Goal: Navigation & Orientation: Find specific page/section

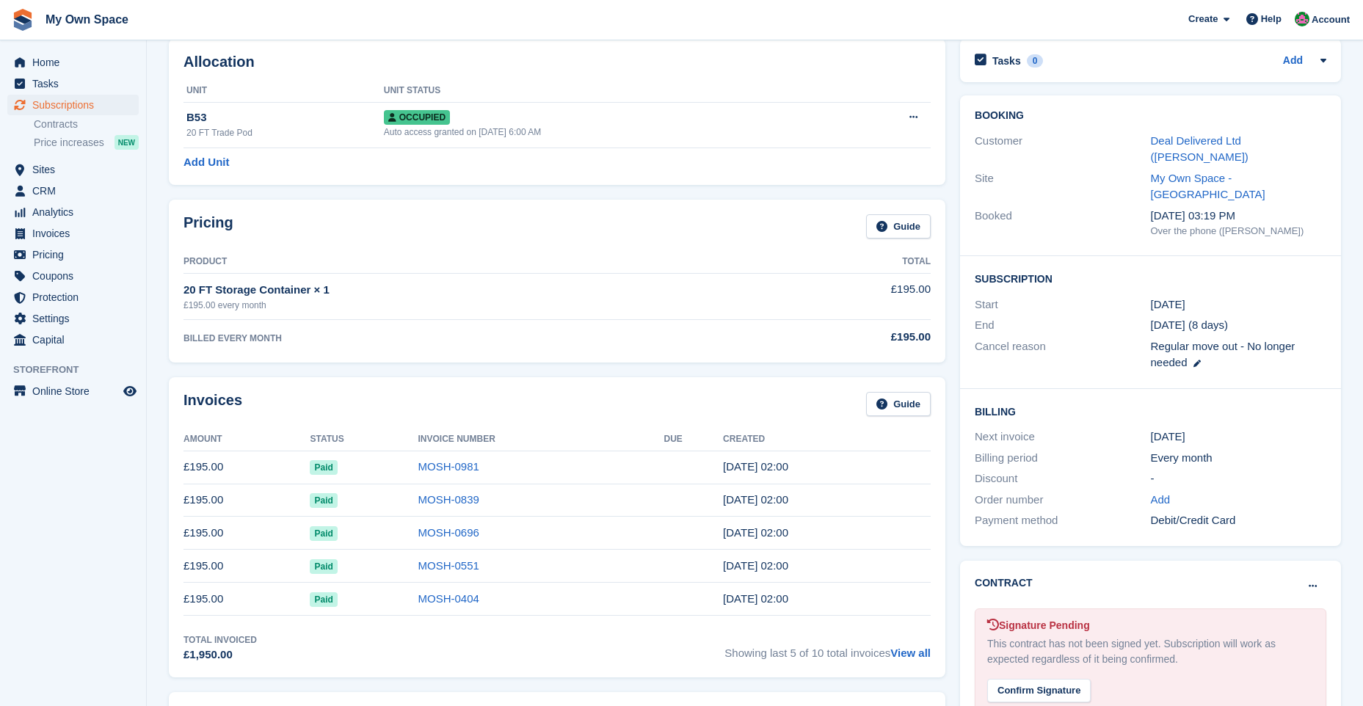
scroll to position [73, 0]
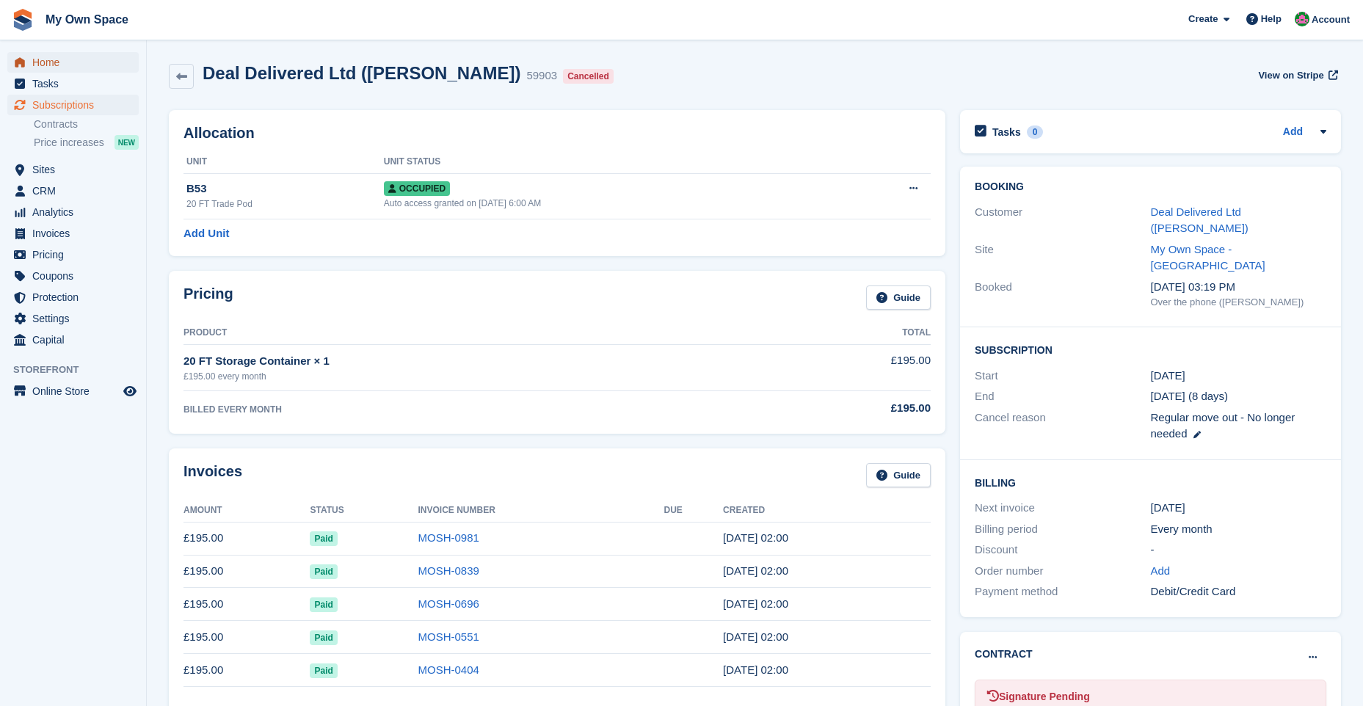
drag, startPoint x: 0, startPoint y: 0, endPoint x: 48, endPoint y: 62, distance: 79.0
click at [48, 62] on span "Home" at bounding box center [76, 62] width 88 height 21
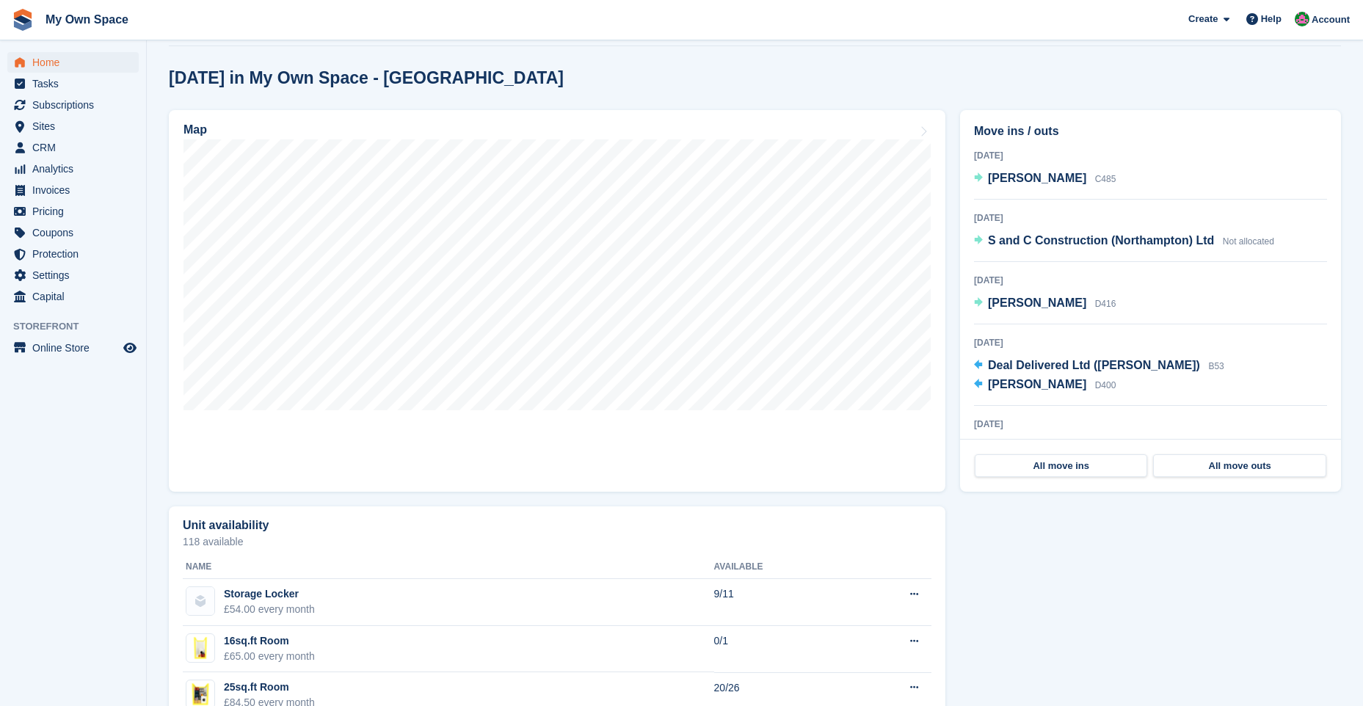
scroll to position [397, 0]
